Goal: Transaction & Acquisition: Subscribe to service/newsletter

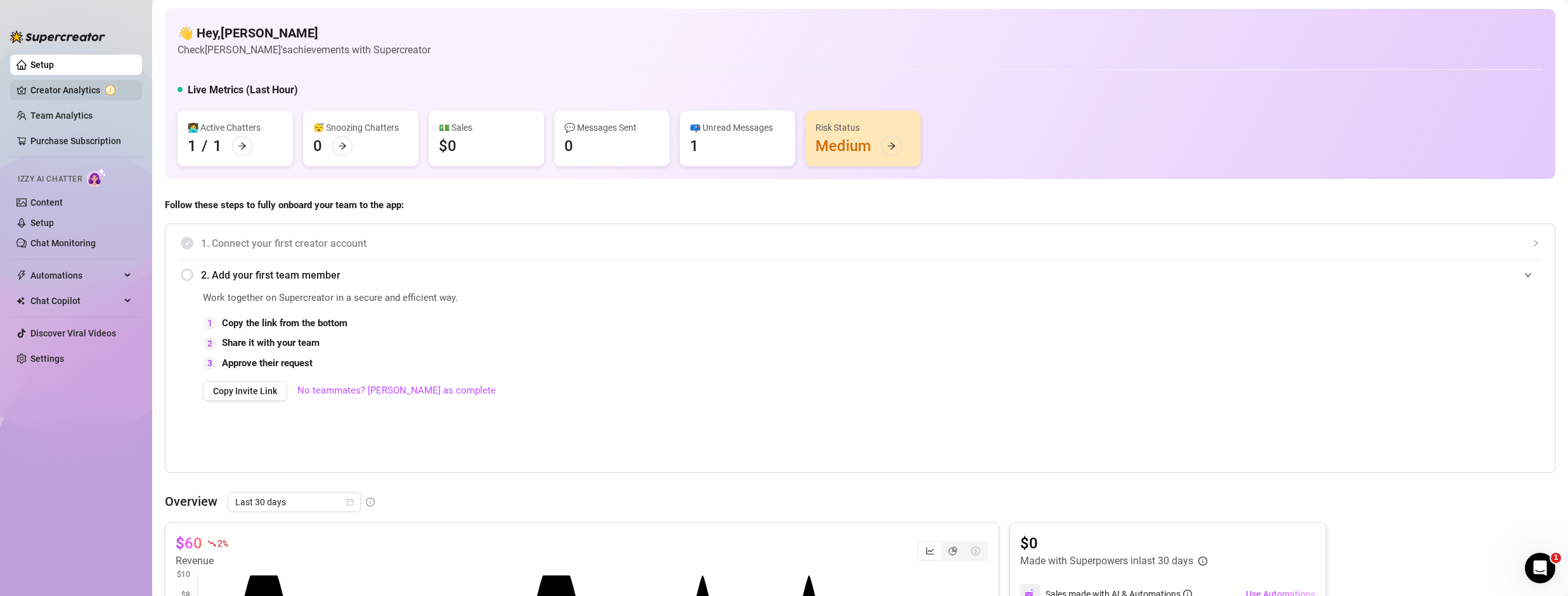
click at [71, 95] on link "Creator Analytics" at bounding box center [82, 90] width 102 height 20
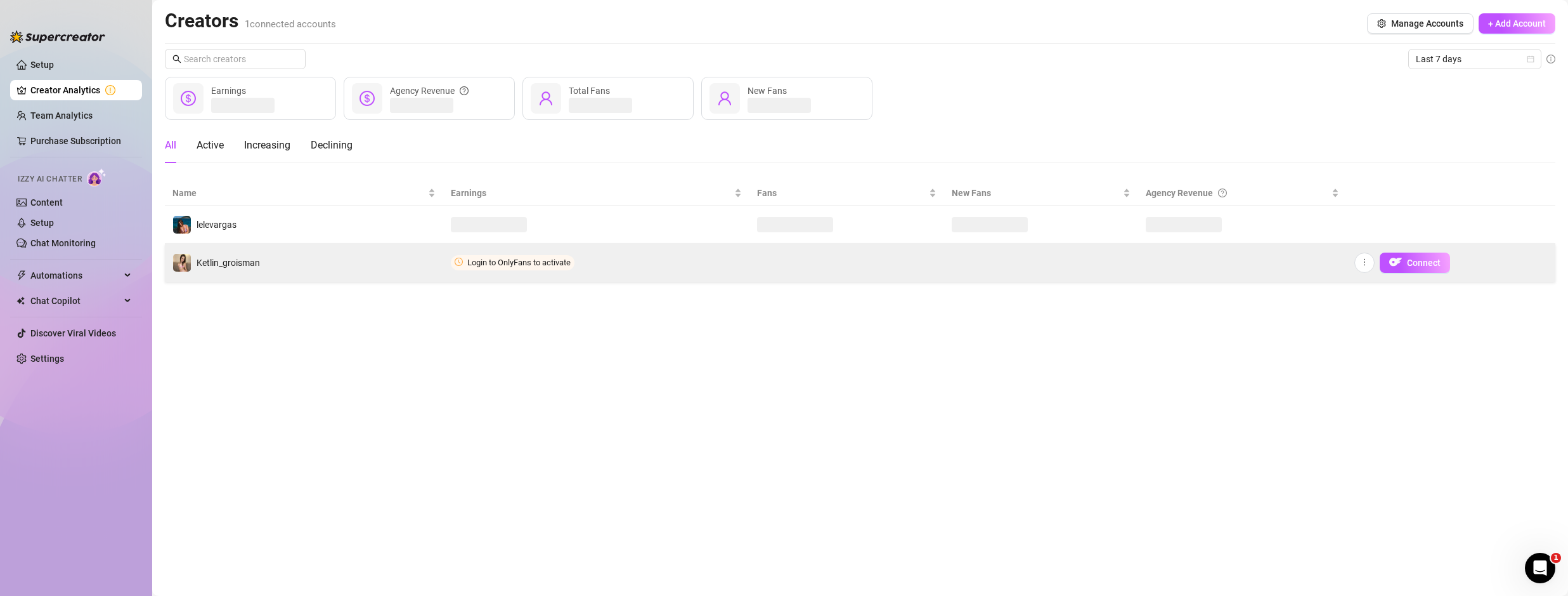
click at [583, 264] on td "Login to OnlyFans to activate" at bounding box center [596, 262] width 307 height 38
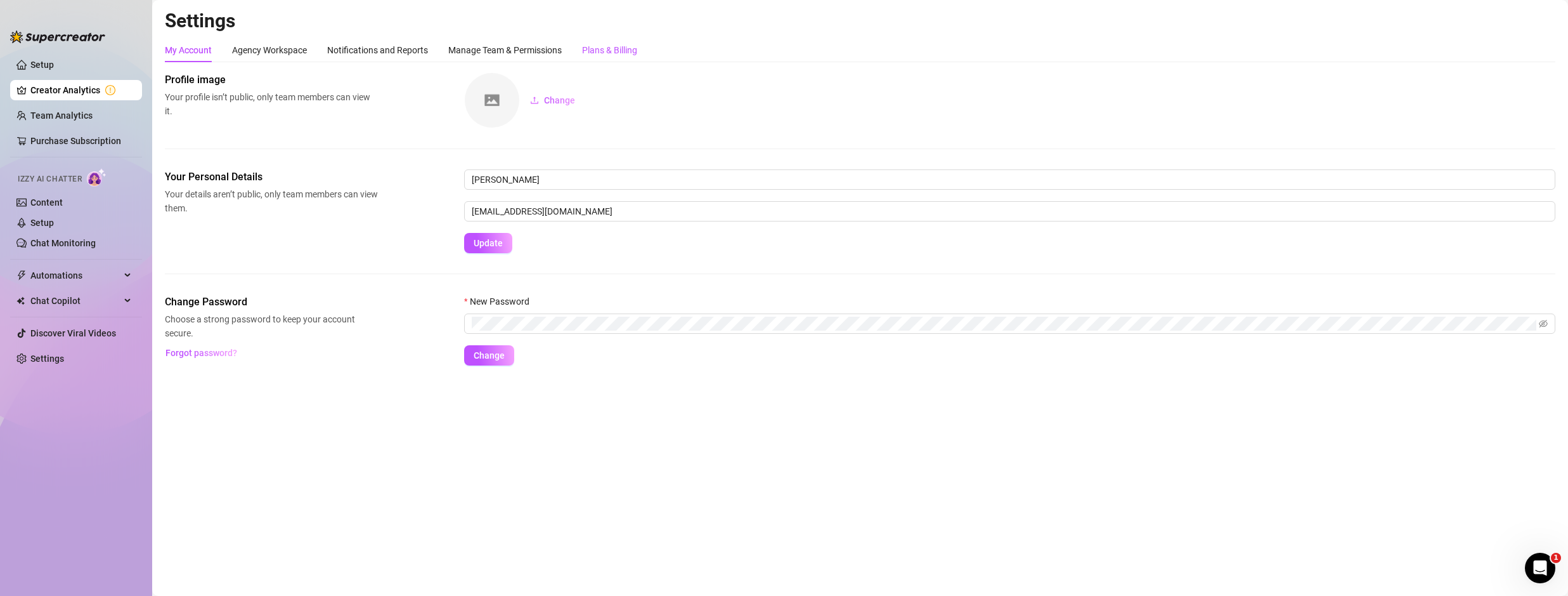
click at [605, 51] on div "Plans & Billing" at bounding box center [609, 50] width 56 height 14
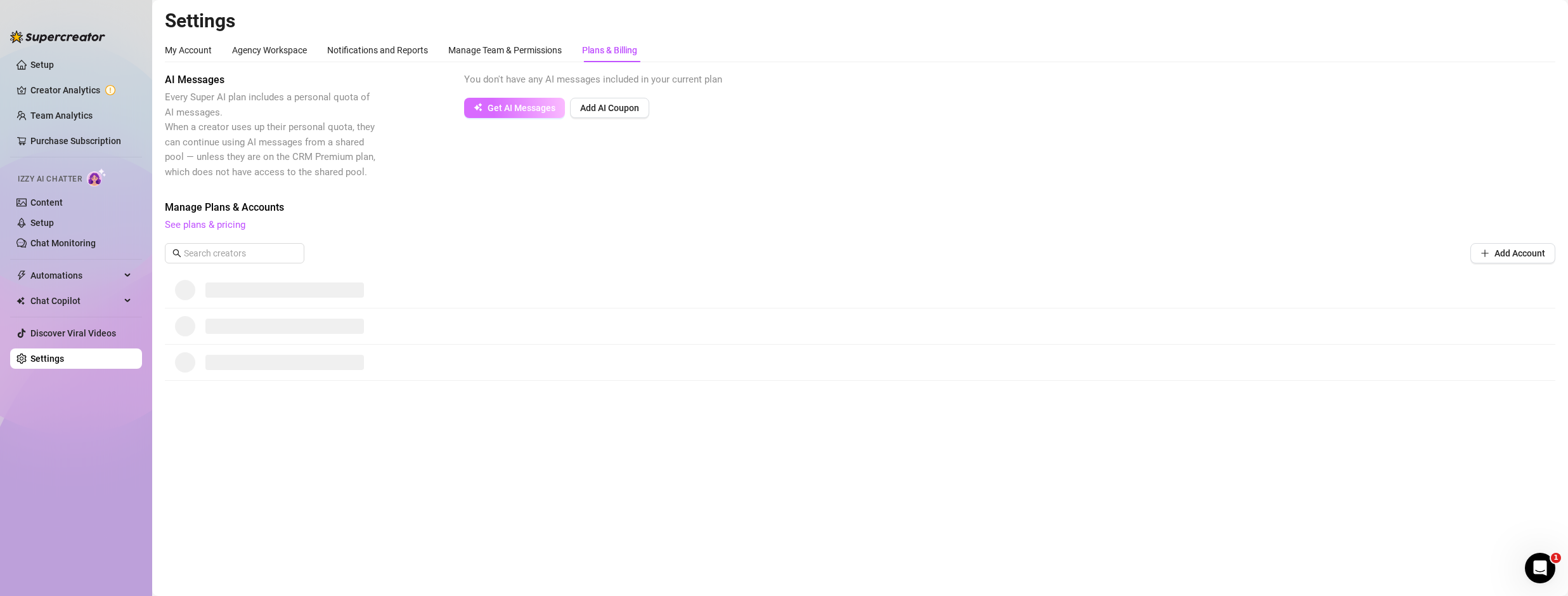
click at [541, 109] on span "Get AI Messages" at bounding box center [521, 108] width 68 height 10
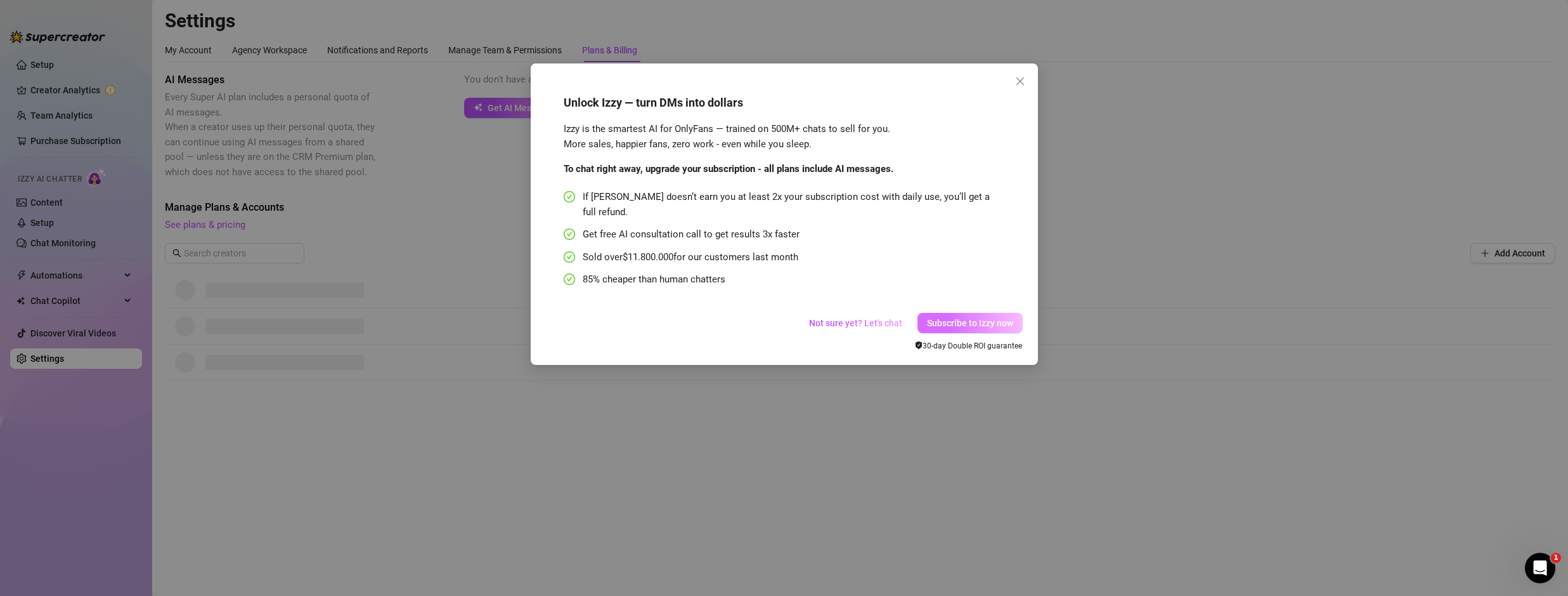
click at [964, 318] on span "Subscribe to Izzy now" at bounding box center [970, 323] width 86 height 10
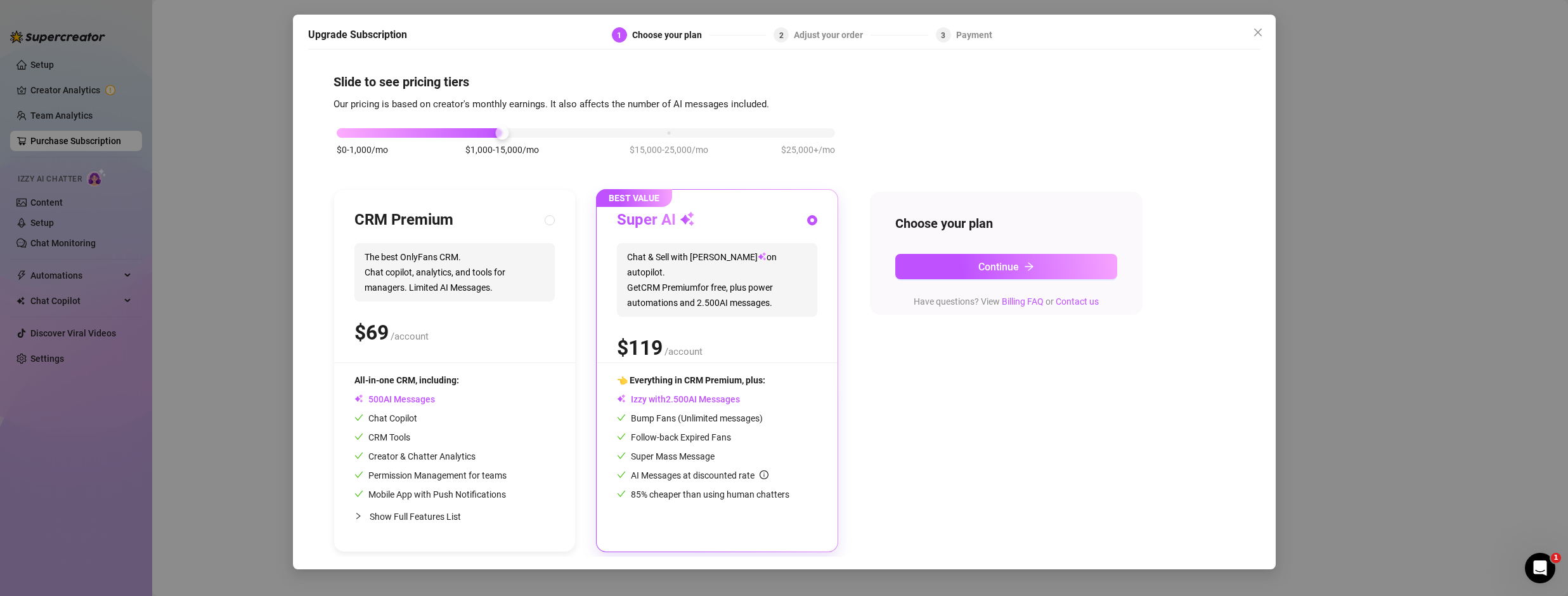
click at [1244, 32] on div at bounding box center [1228, 34] width 63 height 15
click at [1251, 32] on span "Close" at bounding box center [1258, 32] width 20 height 10
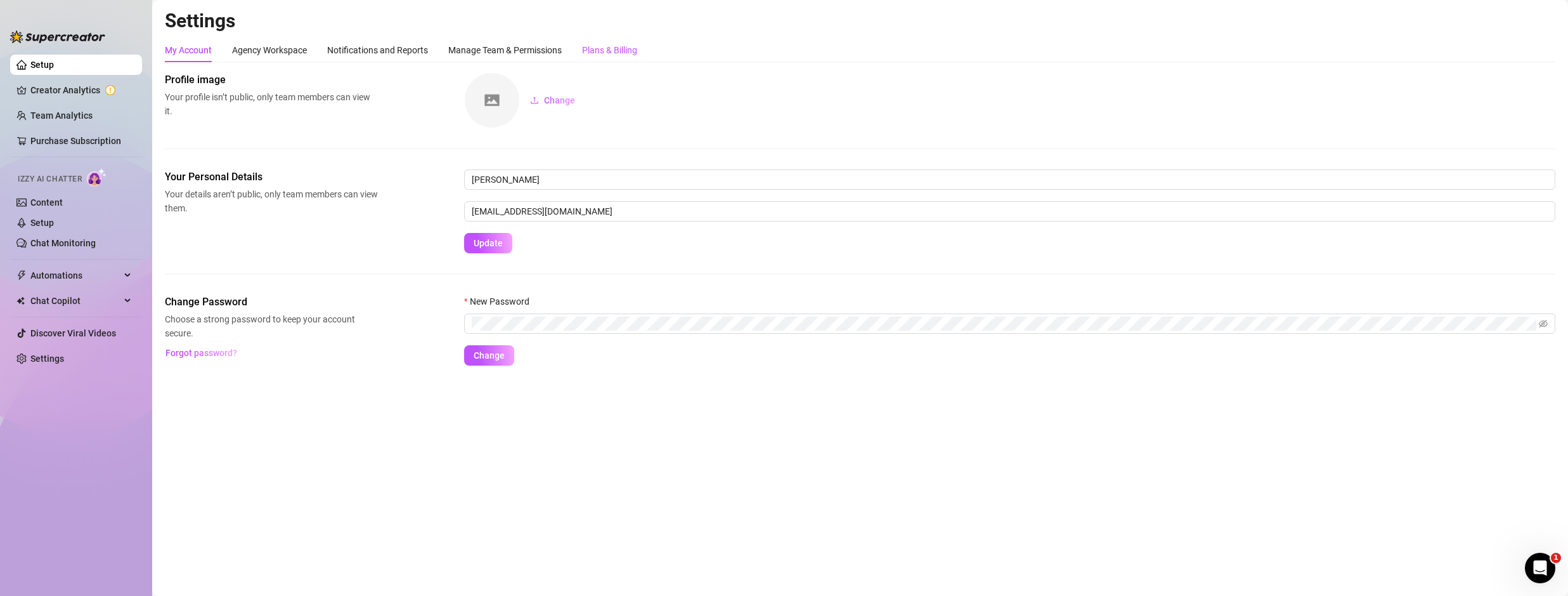
click at [600, 54] on div "Plans & Billing" at bounding box center [609, 50] width 56 height 14
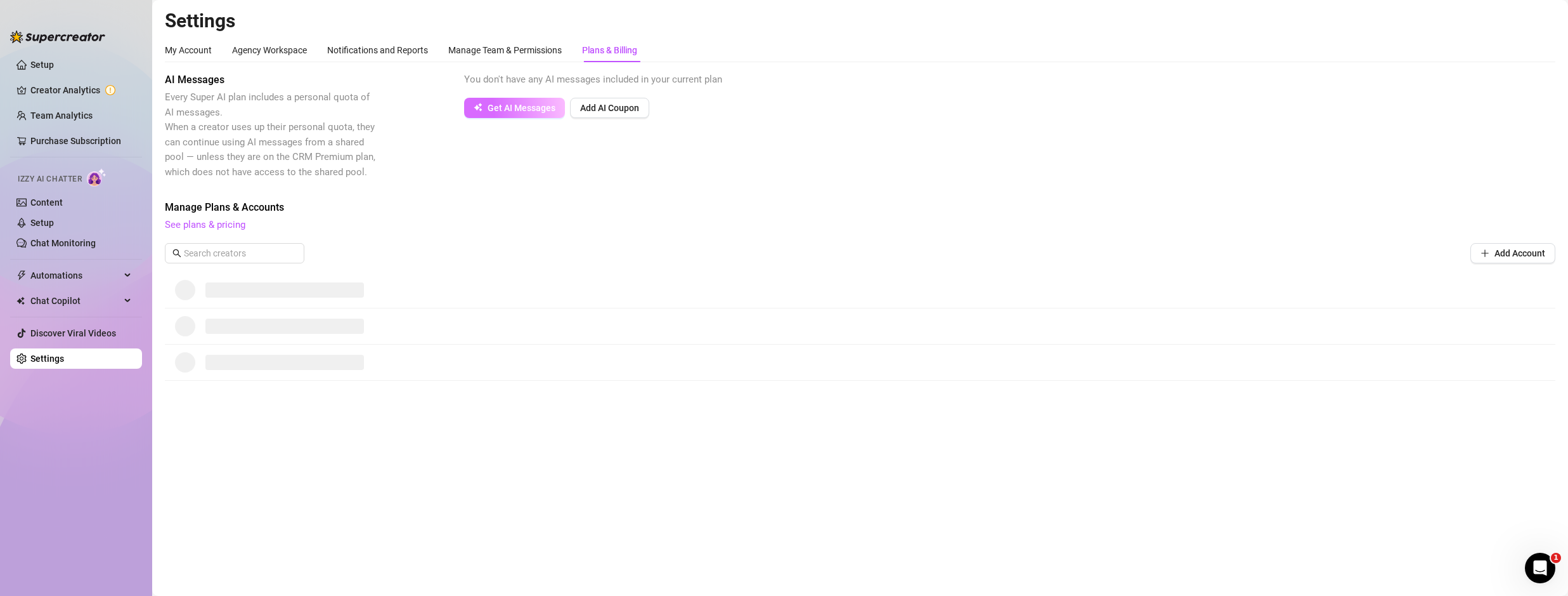
click at [546, 111] on span "Get AI Messages" at bounding box center [521, 108] width 68 height 10
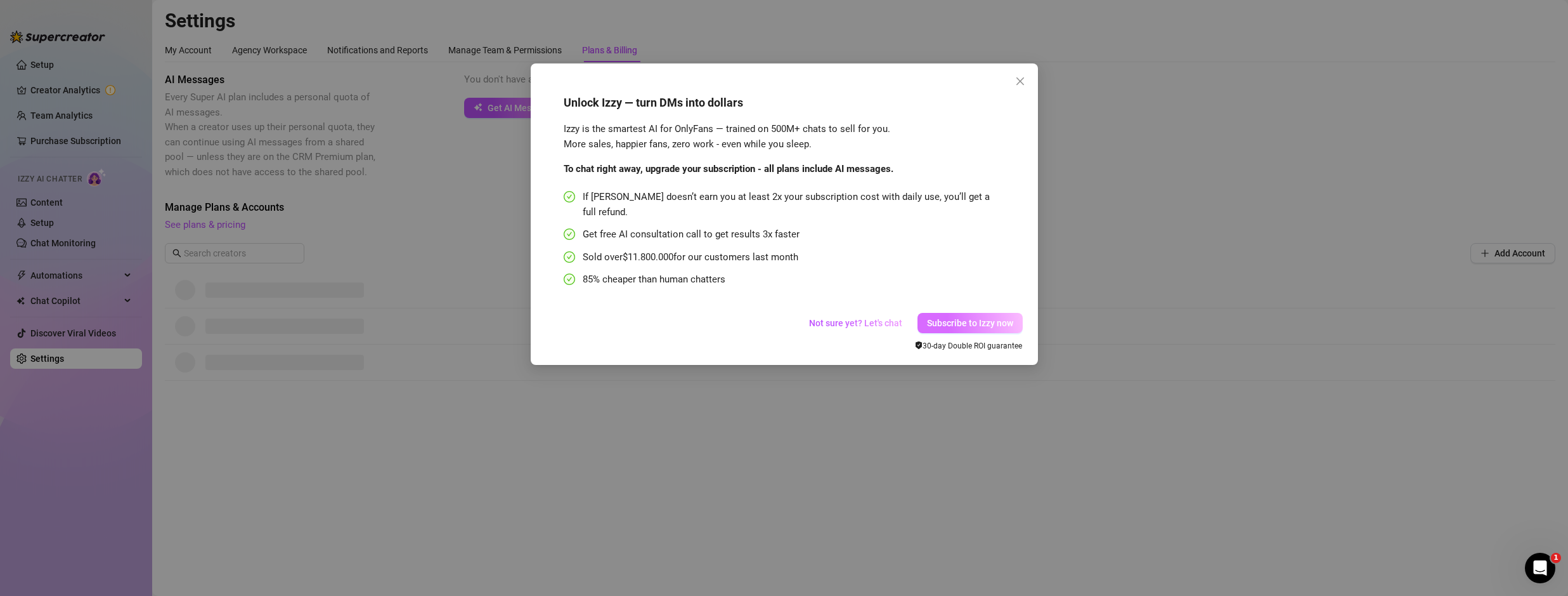
click at [984, 318] on span "Subscribe to Izzy now" at bounding box center [970, 323] width 86 height 10
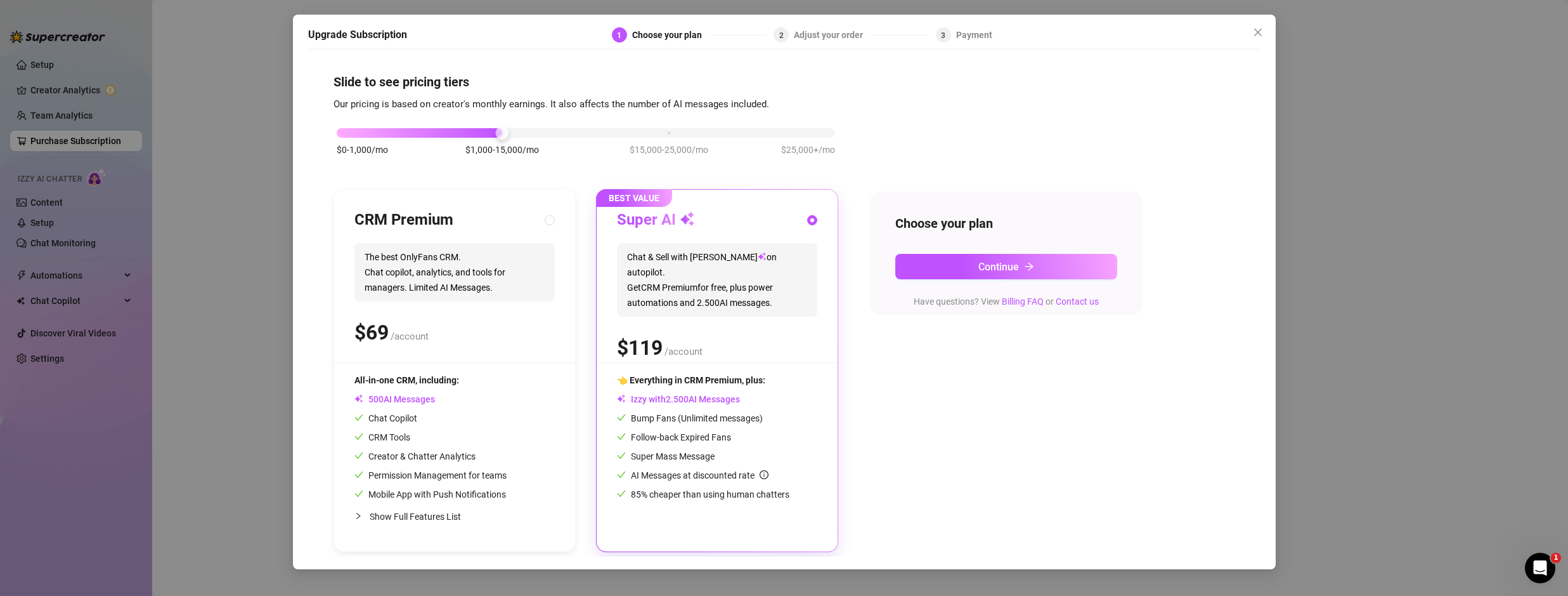
click at [1365, 275] on div "Upgrade Subscription 1 Choose your plan 2 Adjust your order 3 Payment Slide to …" at bounding box center [784, 298] width 1568 height 596
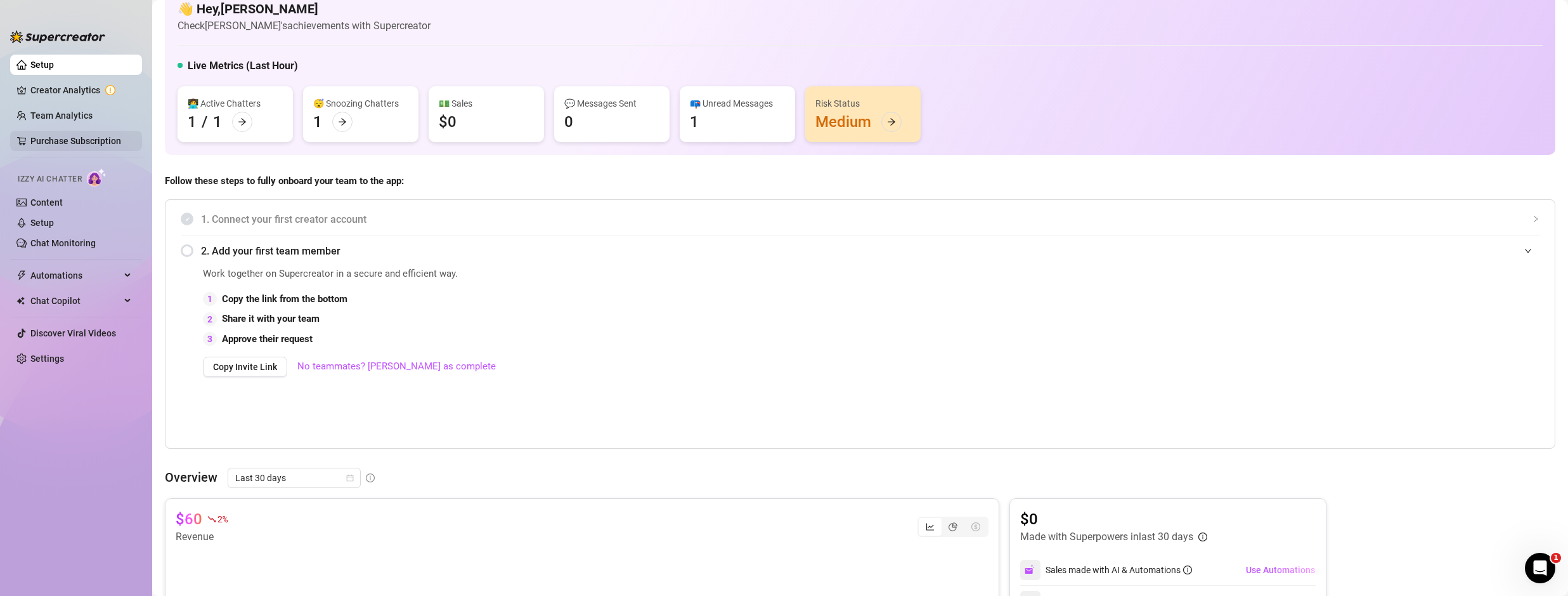
scroll to position [25, 0]
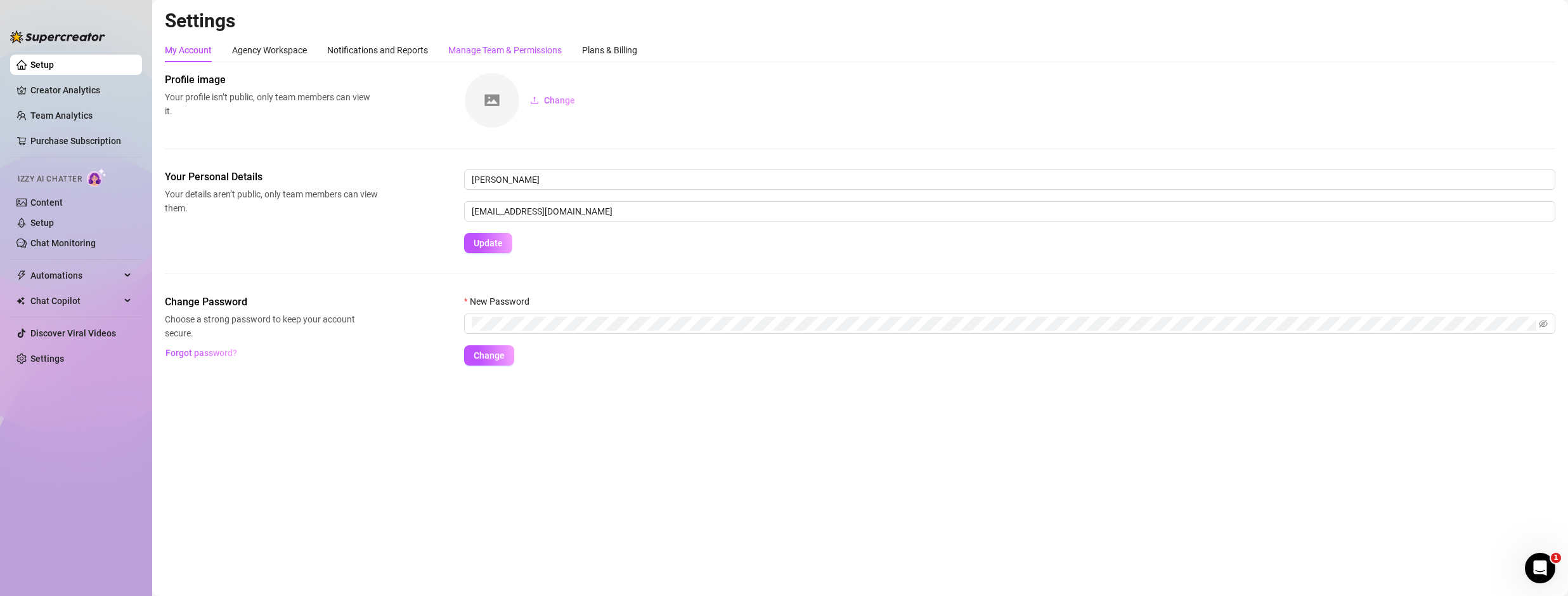
click at [513, 50] on div "Manage Team & Permissions" at bounding box center [505, 50] width 114 height 14
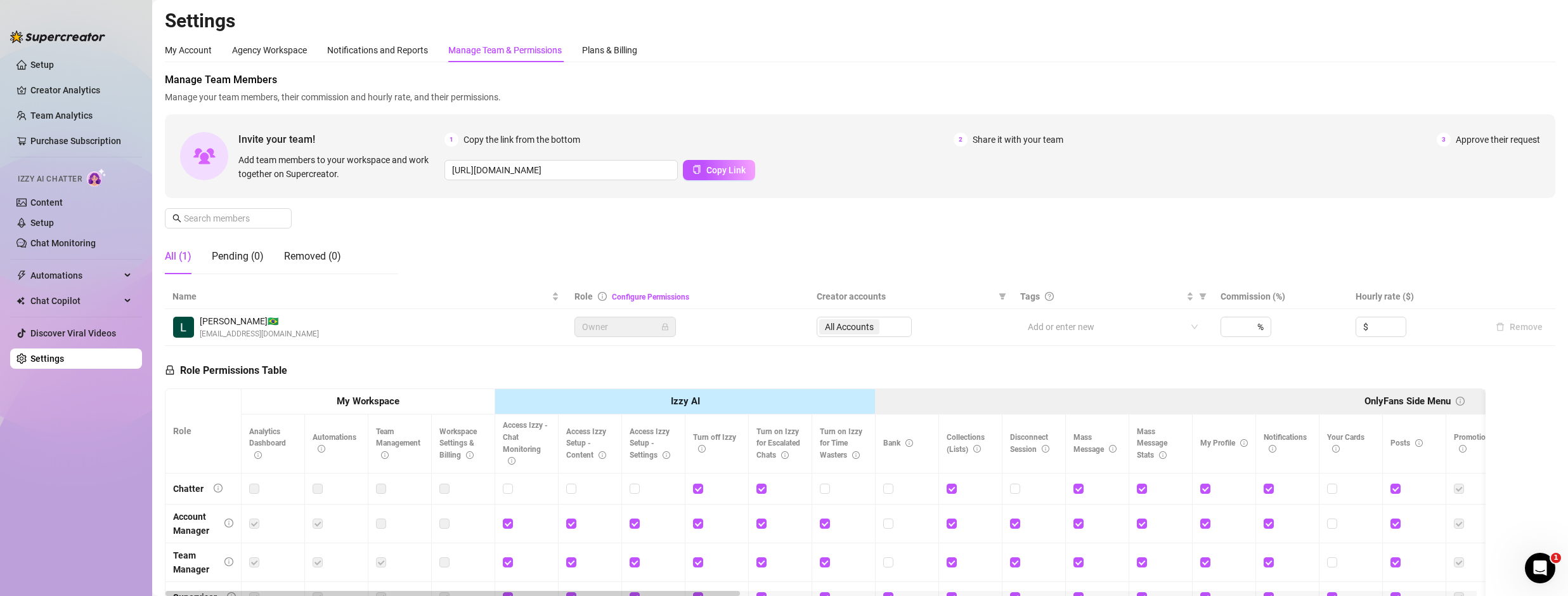
click at [506, 46] on div "Manage Team & Permissions" at bounding box center [505, 50] width 114 height 14
click at [617, 49] on div "Plans & Billing" at bounding box center [609, 50] width 56 height 14
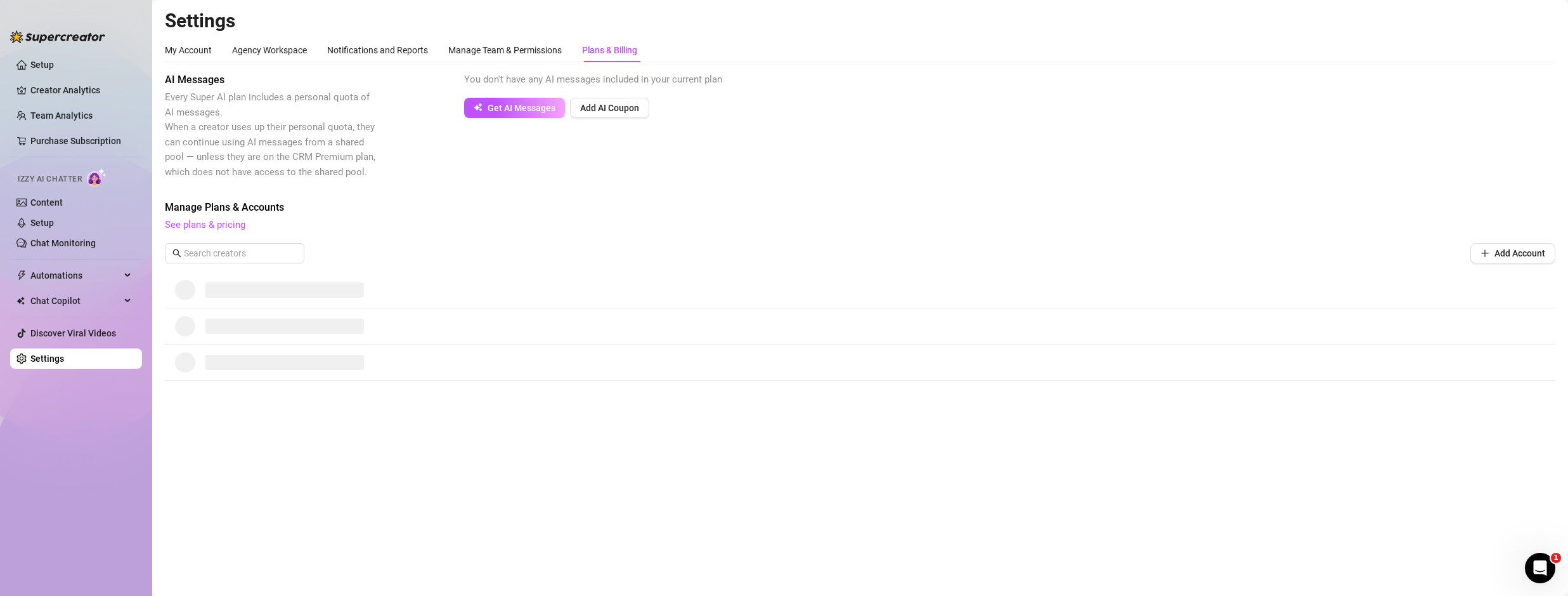
click at [565, 50] on div "My Account Agency Workspace Notifications and Reports Manage Team & Permissions…" at bounding box center [401, 50] width 472 height 24
click at [551, 51] on div "Manage Team & Permissions" at bounding box center [505, 50] width 114 height 14
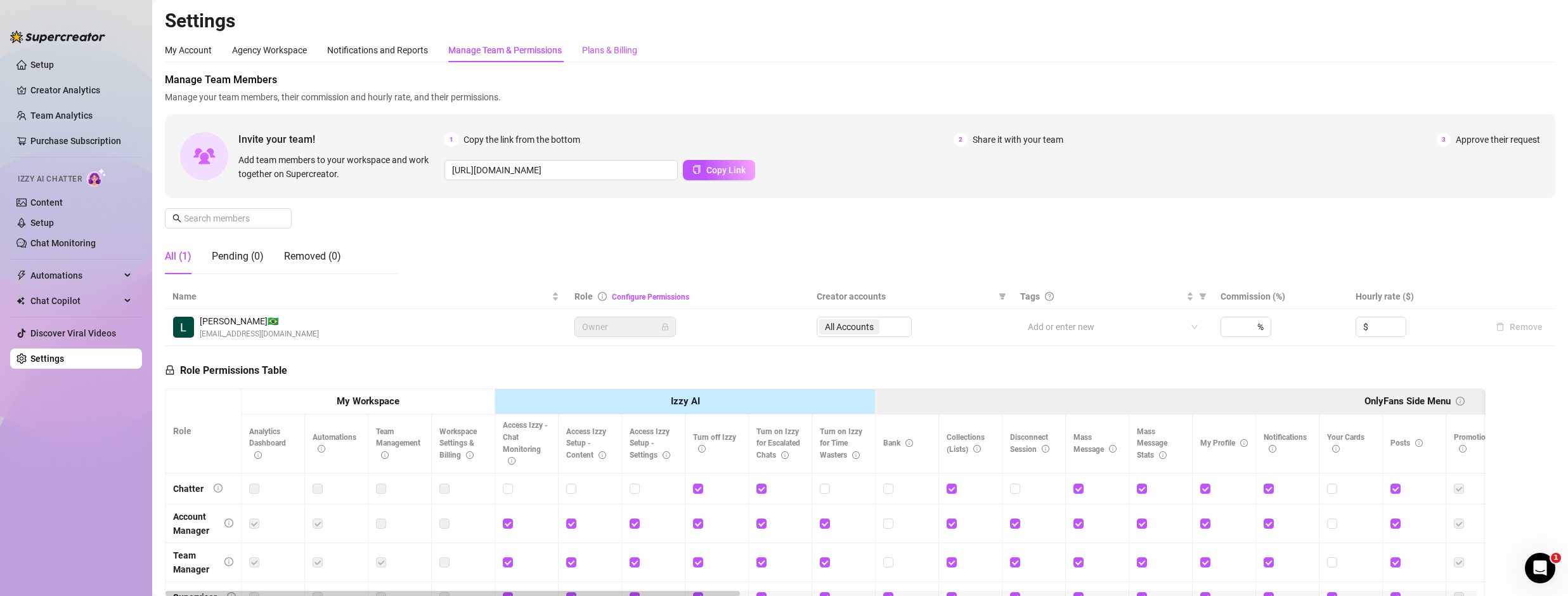
click at [609, 47] on div "Plans & Billing" at bounding box center [609, 50] width 56 height 14
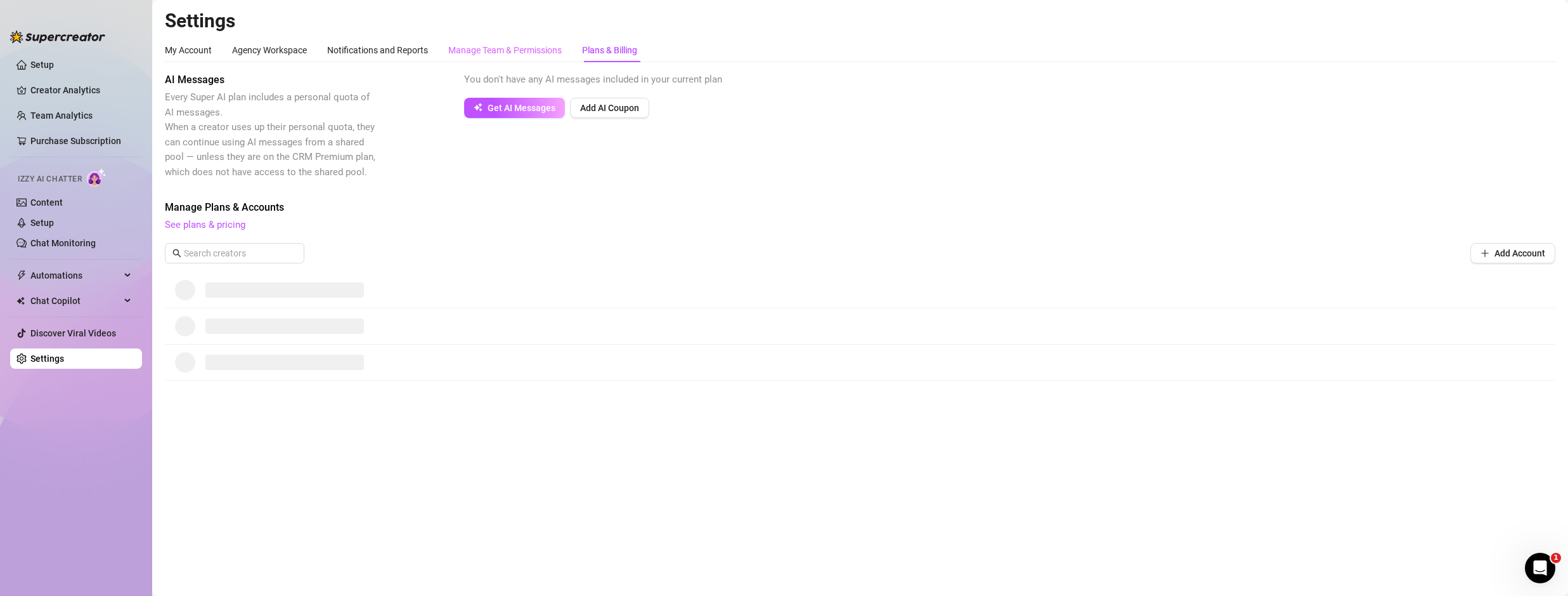
click at [535, 59] on div "Manage Team & Permissions" at bounding box center [505, 50] width 114 height 24
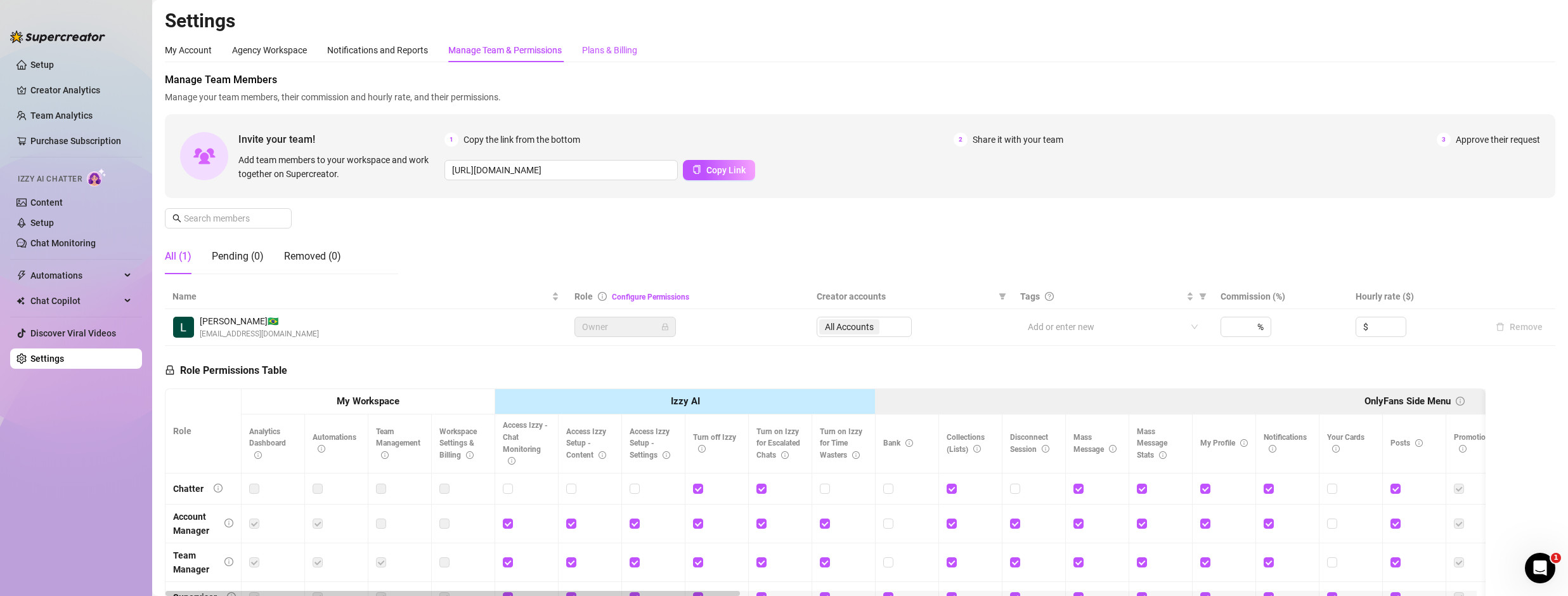
click at [612, 50] on div "Plans & Billing" at bounding box center [609, 50] width 56 height 14
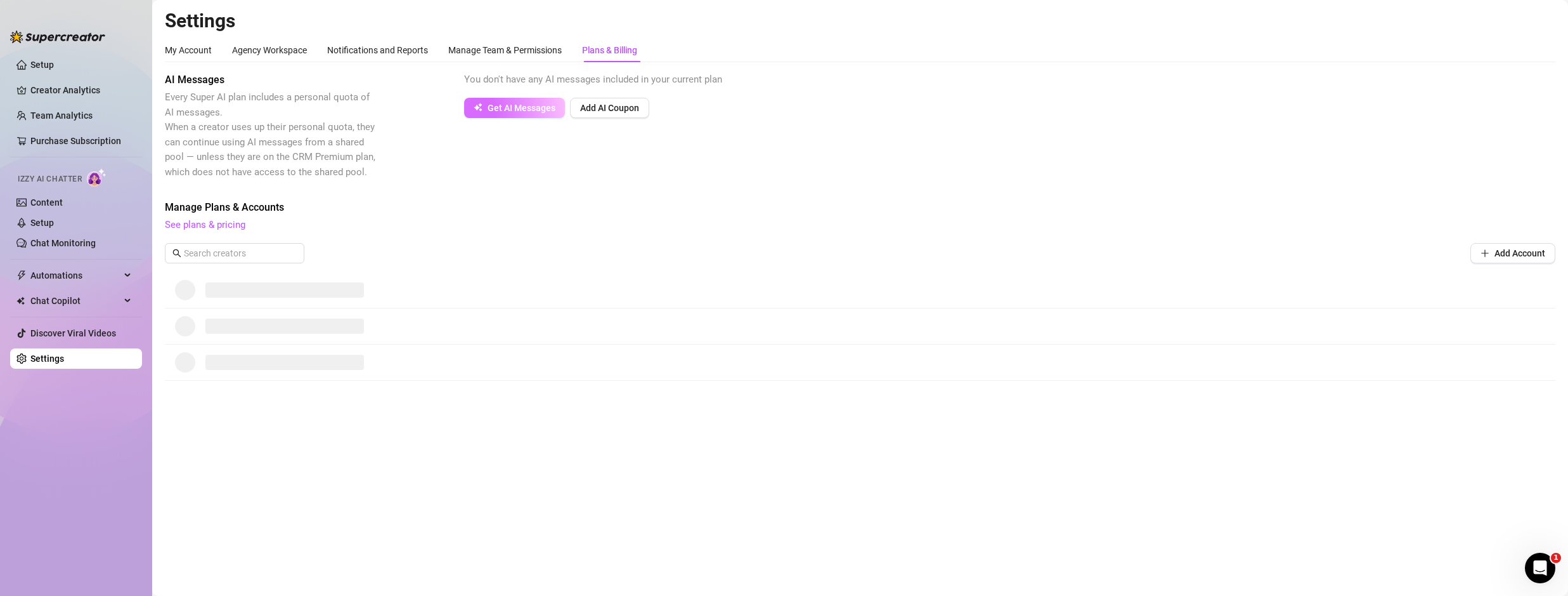
click at [524, 116] on button "Get AI Messages" at bounding box center [514, 108] width 101 height 20
